Goal: Task Accomplishment & Management: Complete application form

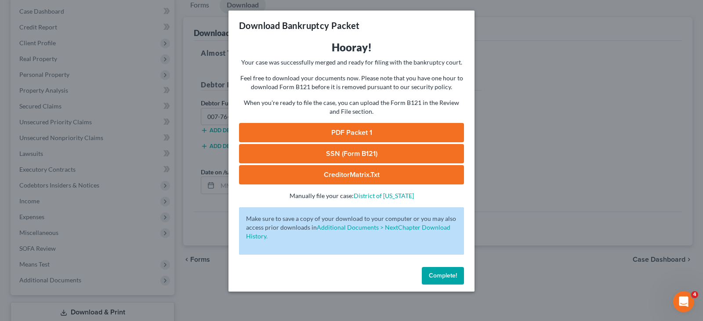
click at [455, 278] on span "Complete!" at bounding box center [443, 275] width 28 height 7
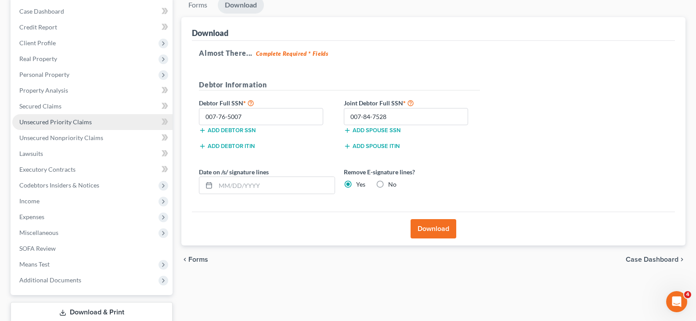
click at [57, 120] on span "Unsecured Priority Claims" at bounding box center [55, 121] width 72 height 7
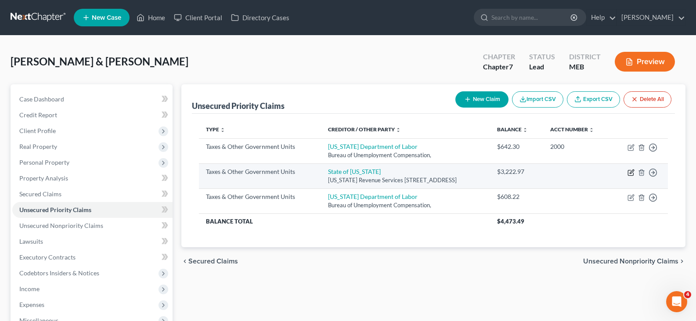
click at [633, 173] on icon "button" at bounding box center [630, 172] width 5 height 5
select select "2"
select select "20"
select select "0"
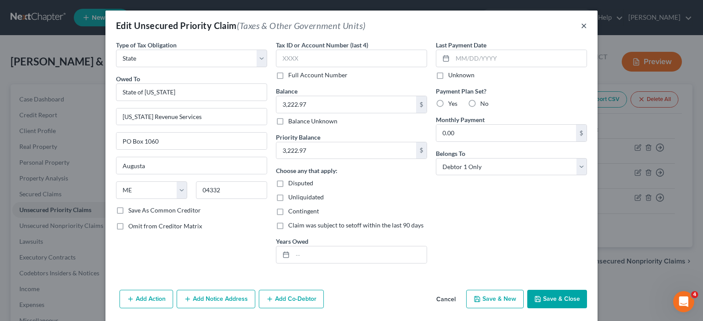
click at [582, 29] on button "×" at bounding box center [584, 25] width 6 height 11
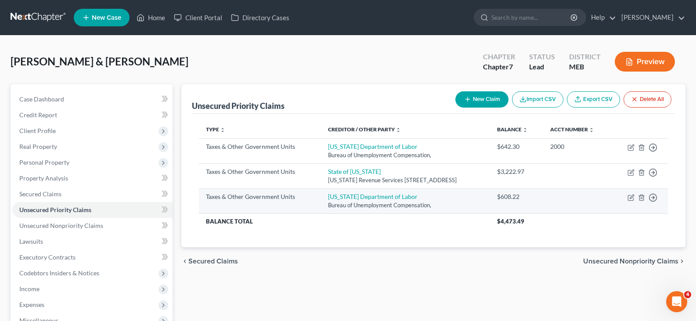
click at [634, 202] on td "Move to D Move to F Move to G Move to Notice Only" at bounding box center [640, 200] width 56 height 25
click at [629, 200] on icon "button" at bounding box center [630, 197] width 5 height 5
select select "2"
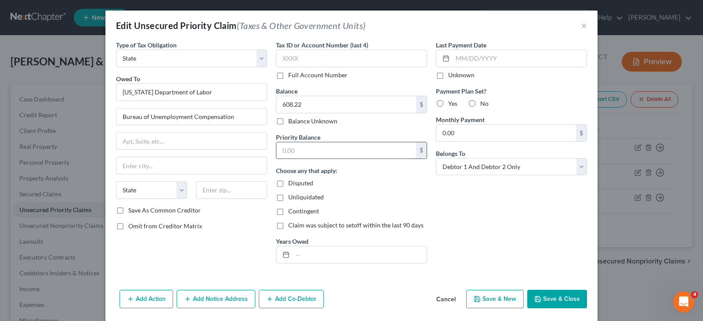
click at [325, 154] on input "text" at bounding box center [346, 150] width 140 height 17
type input "608.22"
click at [538, 297] on icon "button" at bounding box center [537, 299] width 7 height 7
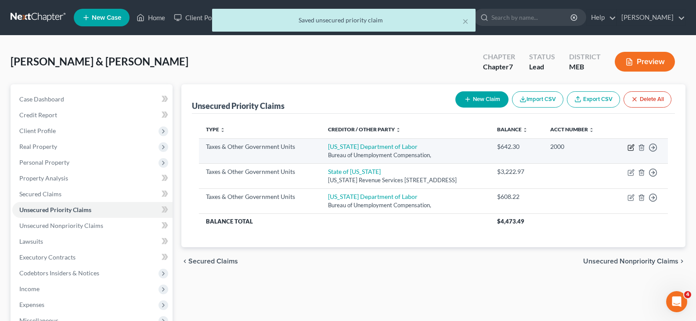
click at [632, 148] on icon "button" at bounding box center [631, 147] width 7 height 7
select select "2"
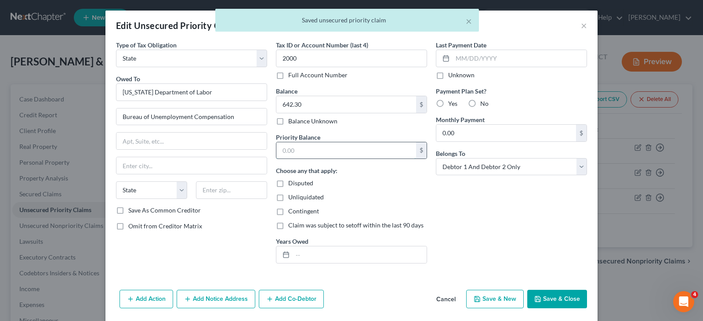
click at [287, 158] on input "text" at bounding box center [346, 150] width 140 height 17
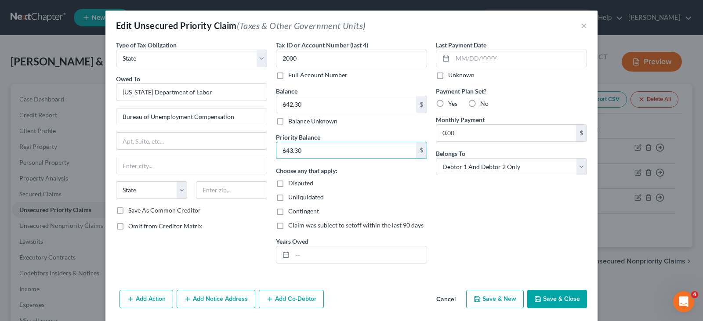
type input "643.30"
click at [557, 298] on button "Save & Close" at bounding box center [557, 299] width 60 height 18
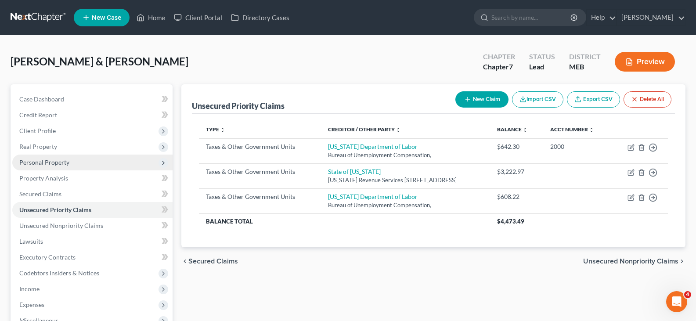
click at [49, 159] on span "Personal Property" at bounding box center [44, 162] width 50 height 7
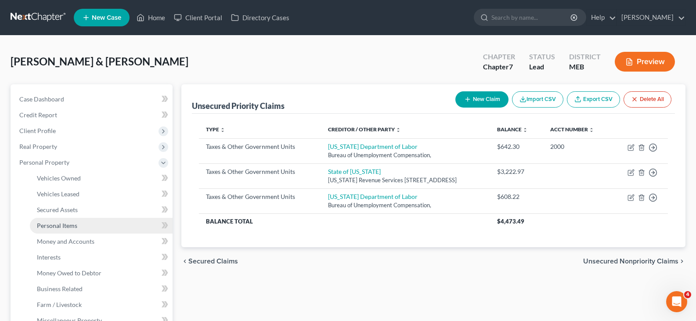
click at [62, 223] on span "Personal Items" at bounding box center [57, 225] width 40 height 7
